Goal: Check status: Check status

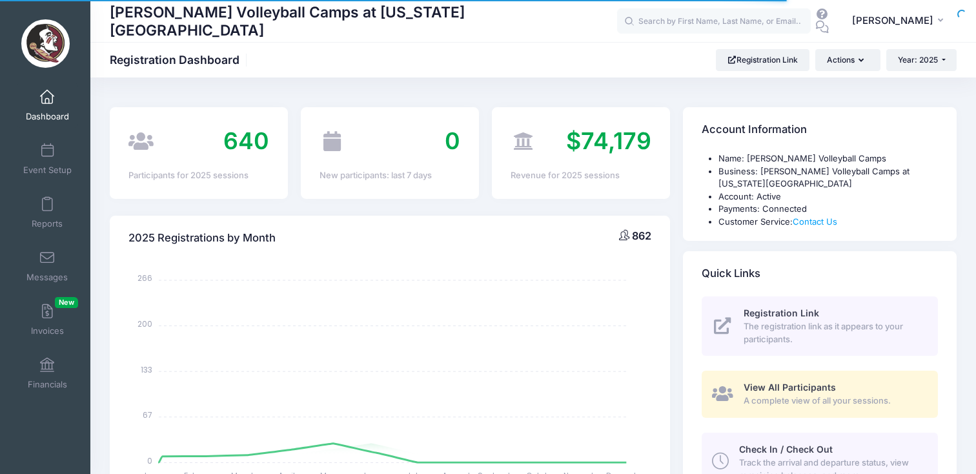
select select
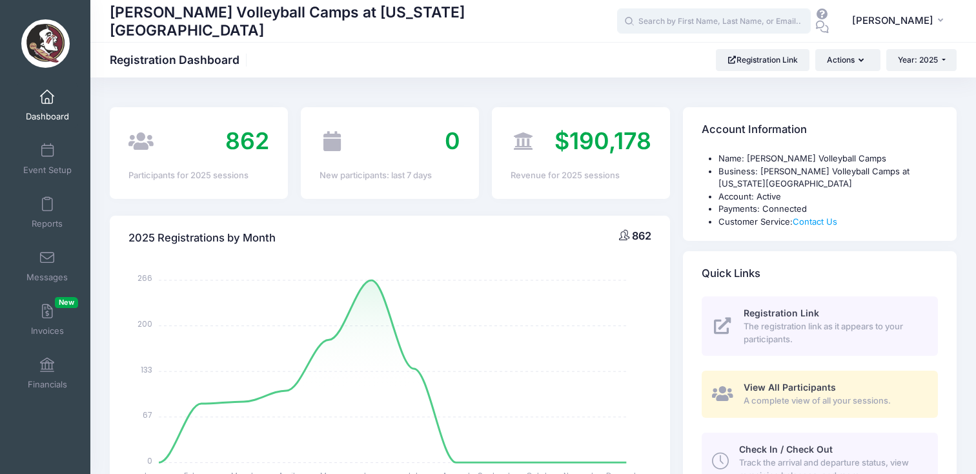
click at [662, 25] on input "text" at bounding box center [714, 21] width 194 height 26
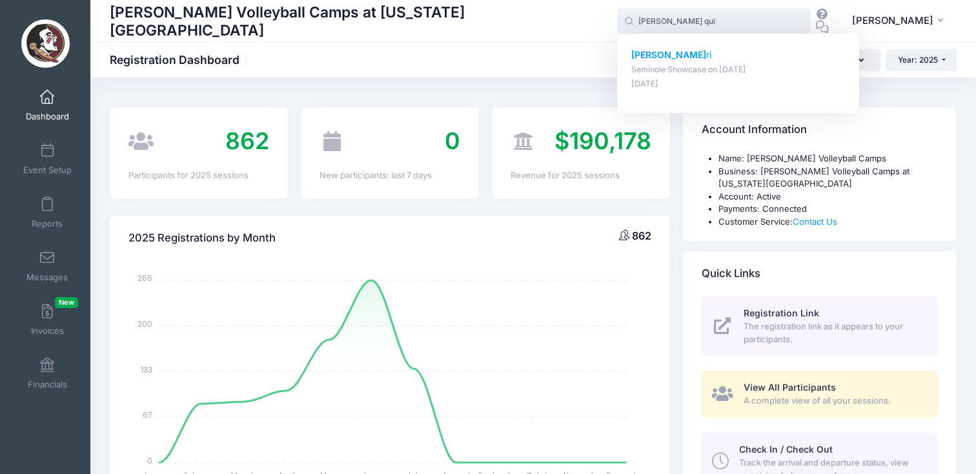
click at [669, 72] on p "Seminole Showcase on Jun-12, 2025" at bounding box center [737, 70] width 213 height 12
type input "Ashlyn Quiri (Seminole Showcase, Jun-12, 2025)"
